Goal: Task Accomplishment & Management: Use online tool/utility

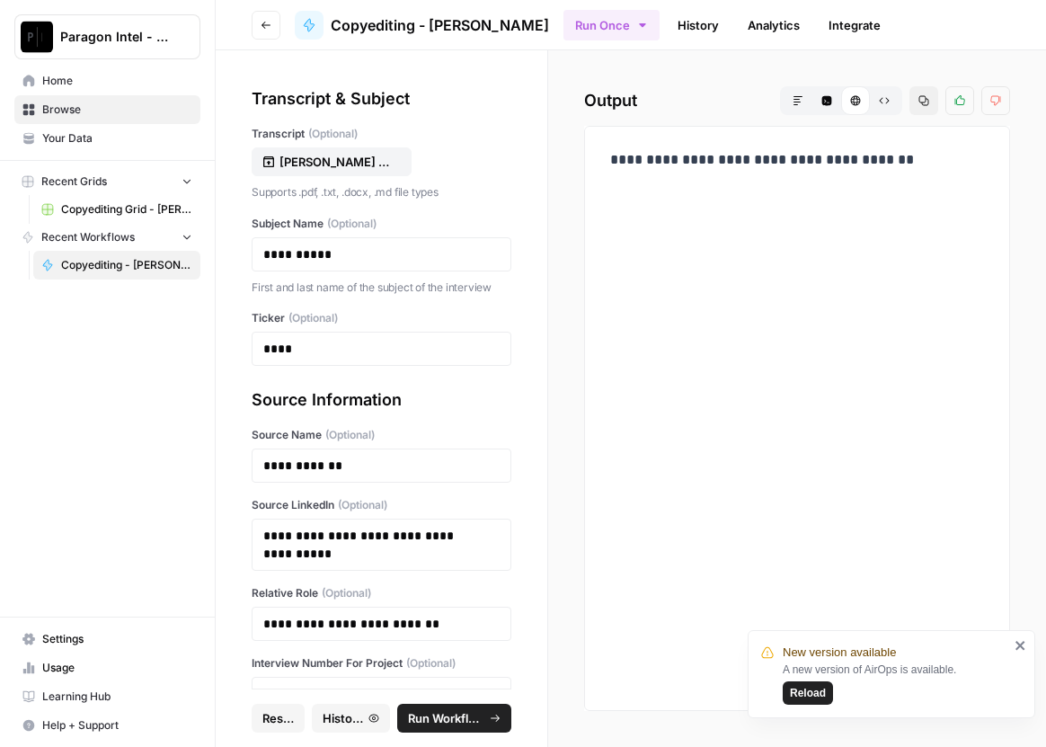
scroll to position [86, 0]
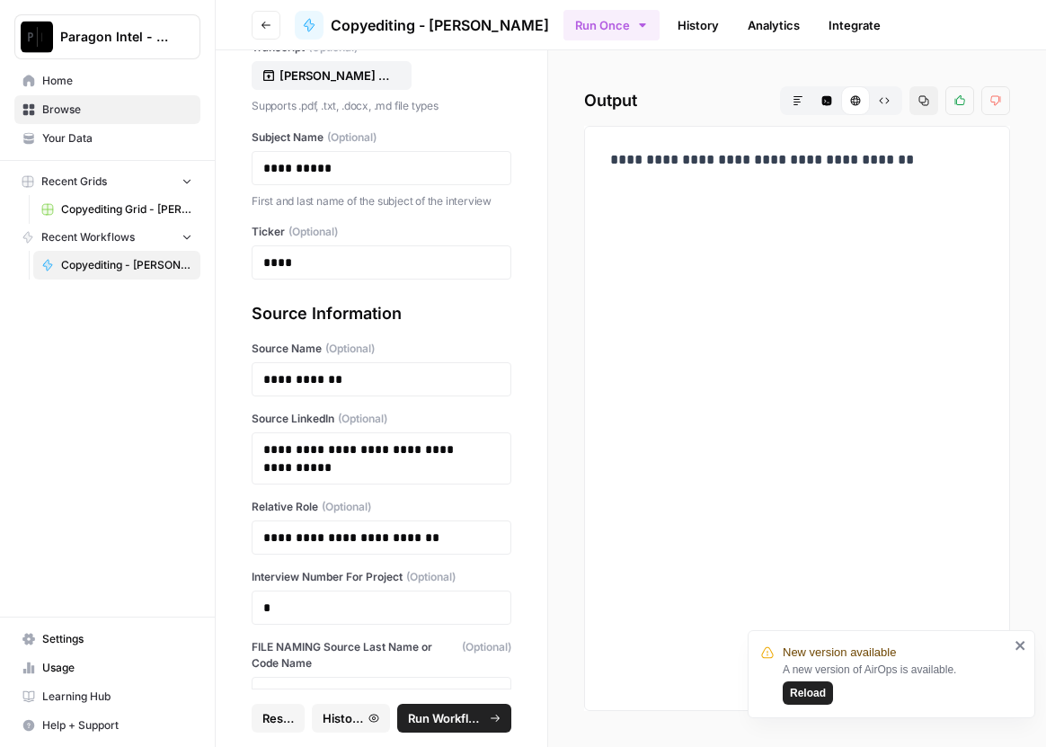
click at [54, 76] on span "Home" at bounding box center [117, 81] width 150 height 16
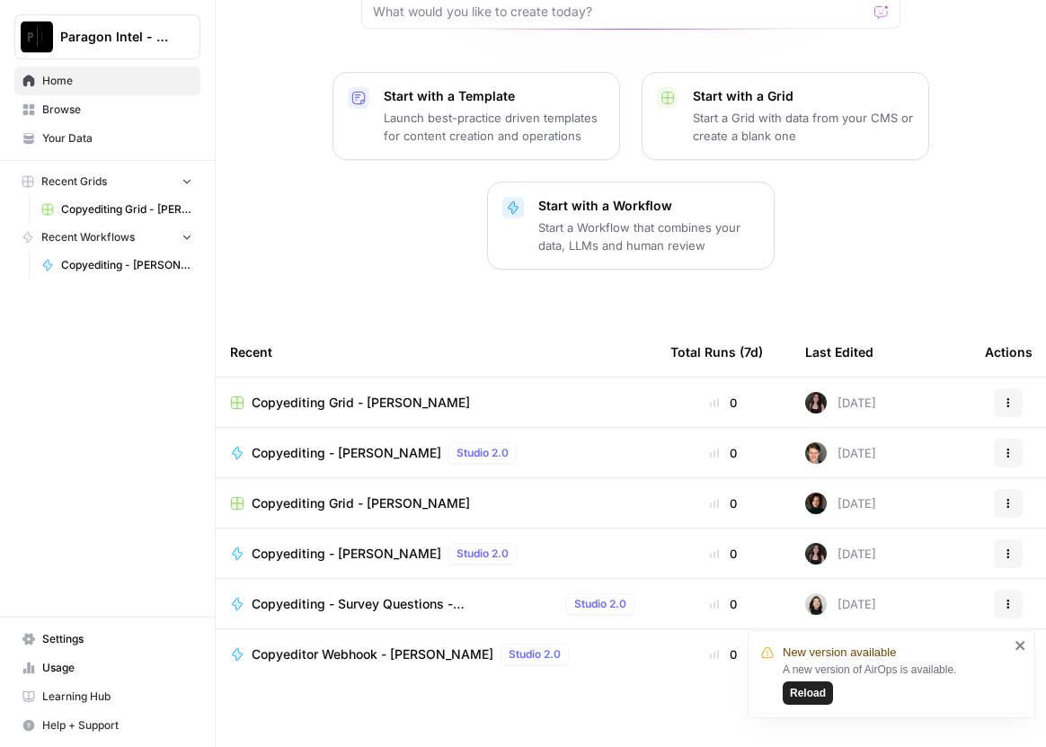
scroll to position [182, 0]
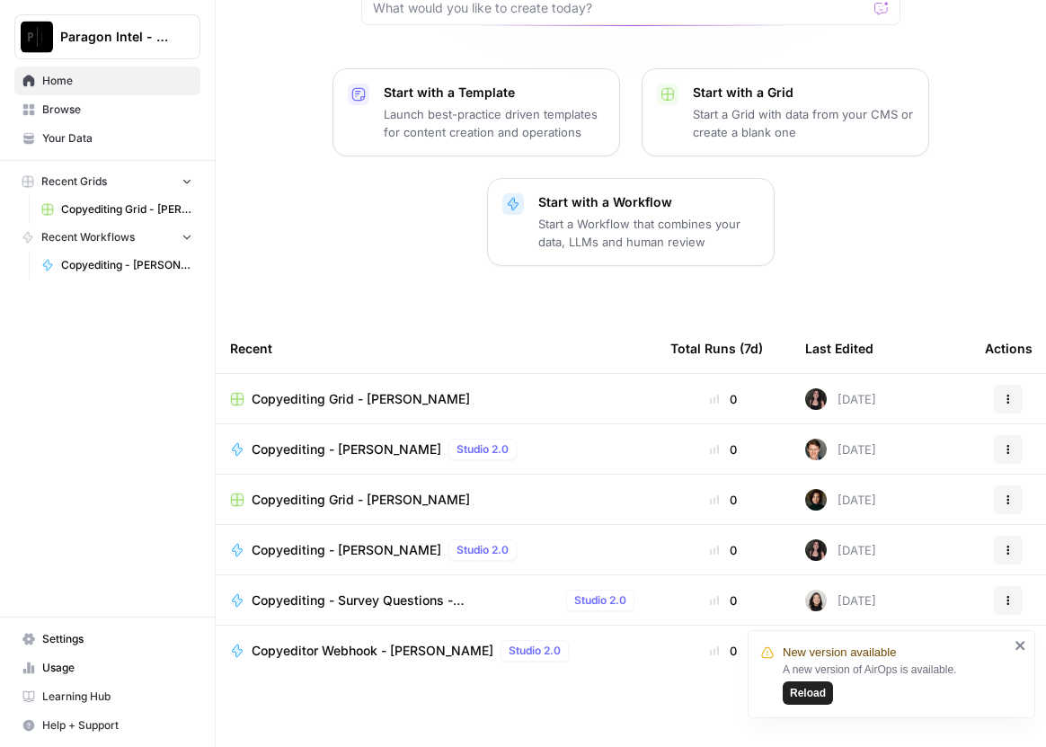
click at [76, 116] on span "Browse" at bounding box center [117, 110] width 150 height 16
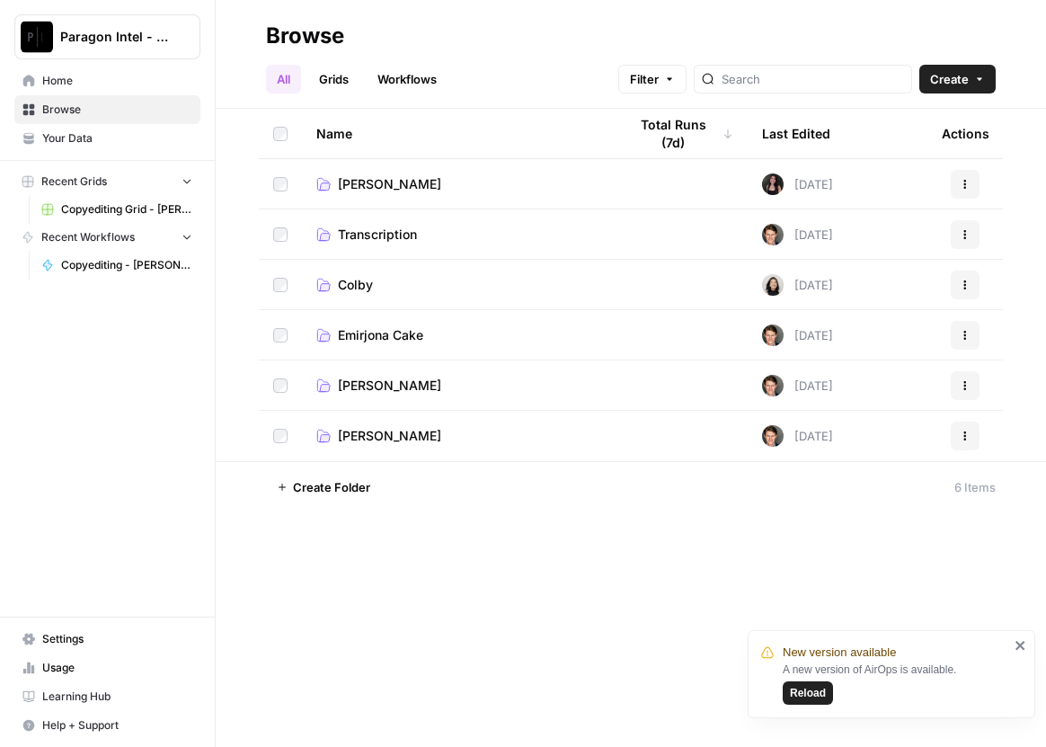
click at [107, 208] on span "Copyediting Grid - [PERSON_NAME]" at bounding box center [126, 209] width 131 height 16
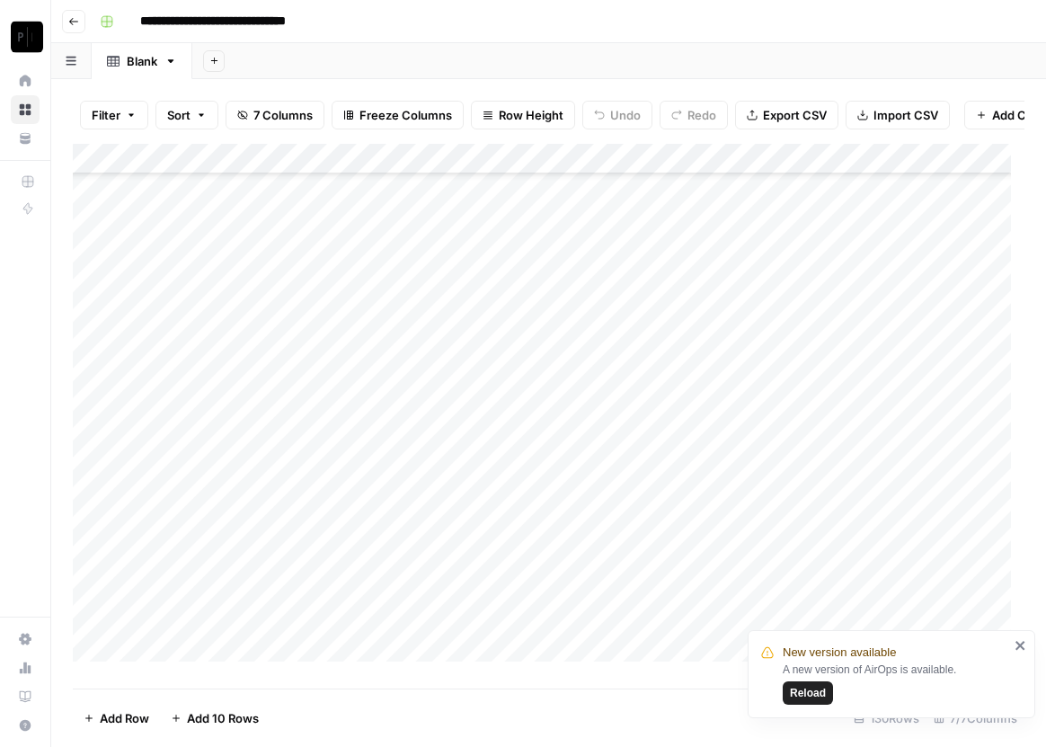
scroll to position [3514, 0]
click at [806, 696] on span "Reload" at bounding box center [808, 693] width 36 height 16
click at [748, 540] on div "Add Column" at bounding box center [549, 409] width 952 height 531
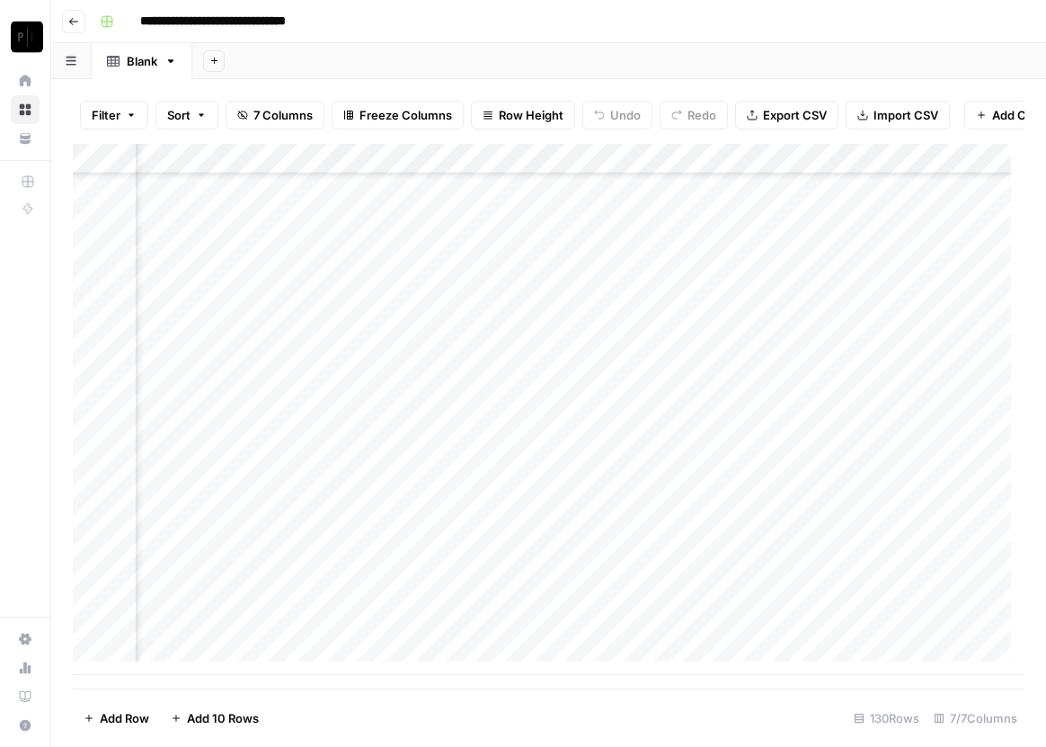
click at [748, 540] on div "Add Column" at bounding box center [549, 409] width 952 height 531
click at [794, 572] on textarea "**********" at bounding box center [857, 575] width 359 height 97
